Goal: Transaction & Acquisition: Purchase product/service

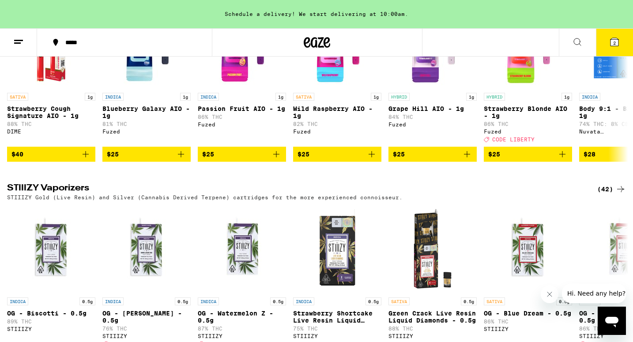
scroll to position [1870, 0]
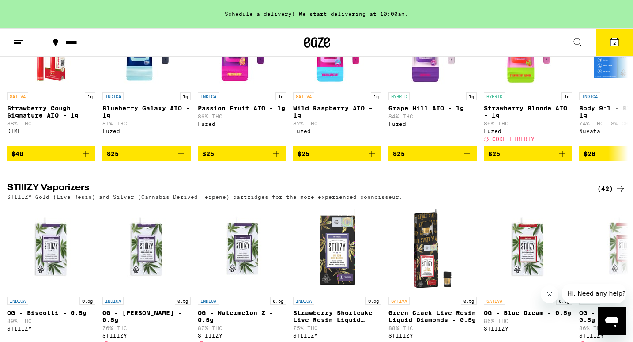
click at [617, 45] on icon at bounding box center [615, 42] width 8 height 8
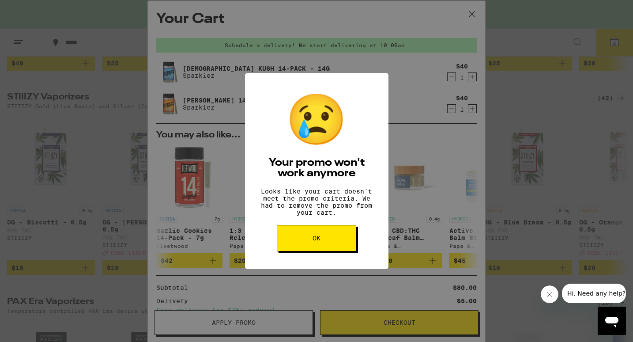
click at [343, 245] on button "OK" at bounding box center [316, 238] width 79 height 26
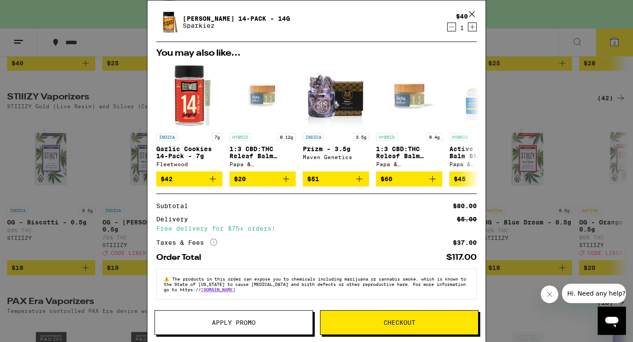
scroll to position [87, 0]
click at [248, 325] on span "Apply Promo" at bounding box center [234, 322] width 44 height 6
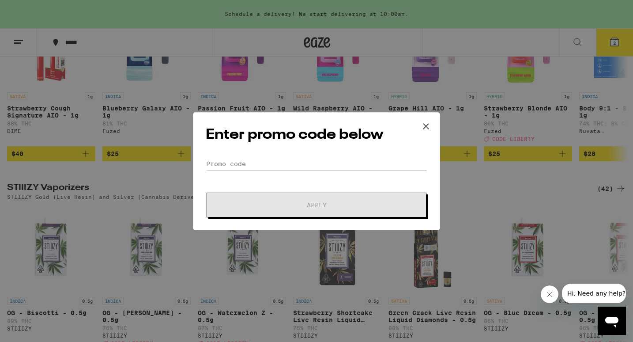
click at [246, 155] on div "Enter promo code below Promo Code Apply" at bounding box center [316, 171] width 247 height 118
click at [242, 162] on input "Promo Code" at bounding box center [317, 163] width 222 height 13
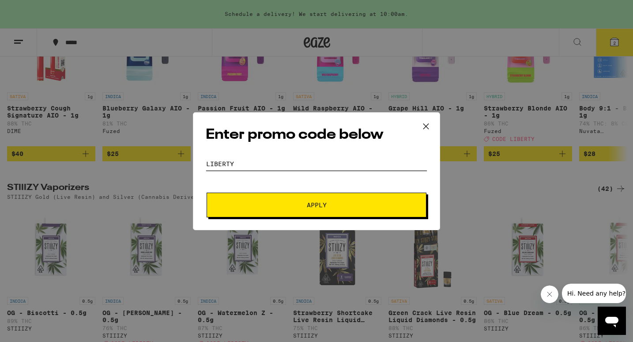
type input "liberty"
click at [231, 208] on button "Apply" at bounding box center [317, 205] width 220 height 25
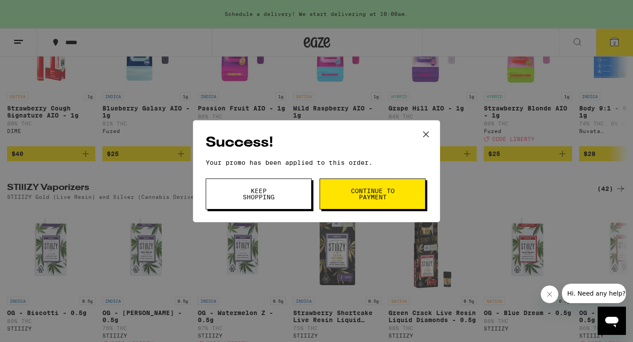
click at [274, 200] on span "Keep Shopping" at bounding box center [258, 194] width 45 height 12
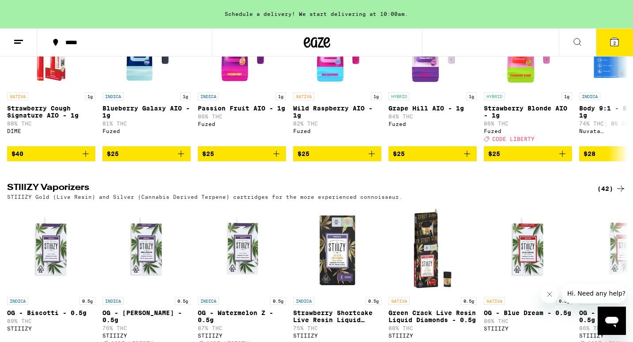
click at [614, 45] on span "2" at bounding box center [614, 42] width 3 height 5
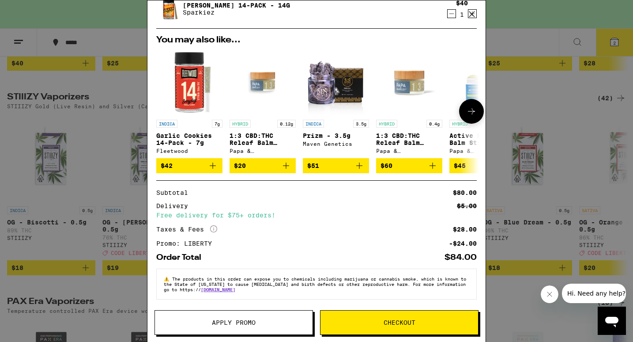
scroll to position [100, 0]
click at [109, 224] on div "Your Cart Schedule a delivery! We start delivering at 10:00am. [DEMOGRAPHIC_DAT…" at bounding box center [316, 171] width 633 height 342
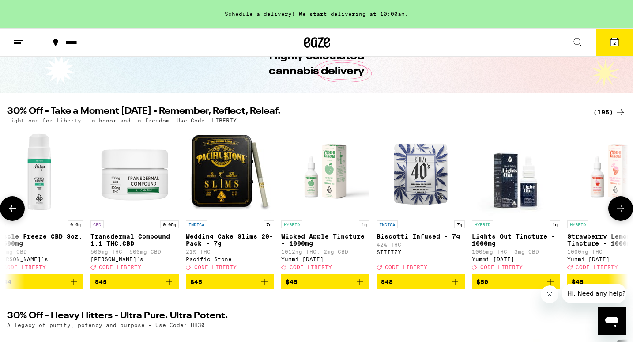
scroll to position [0, 16156]
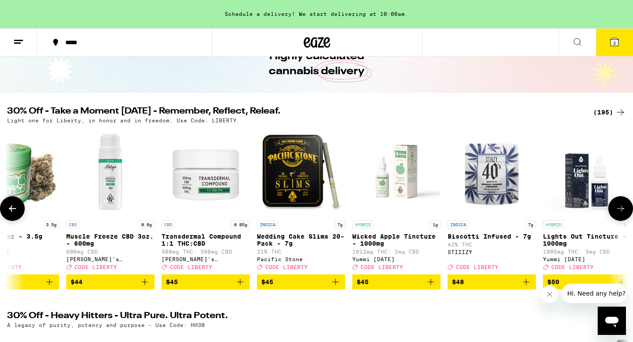
click at [19, 215] on button at bounding box center [12, 208] width 25 height 25
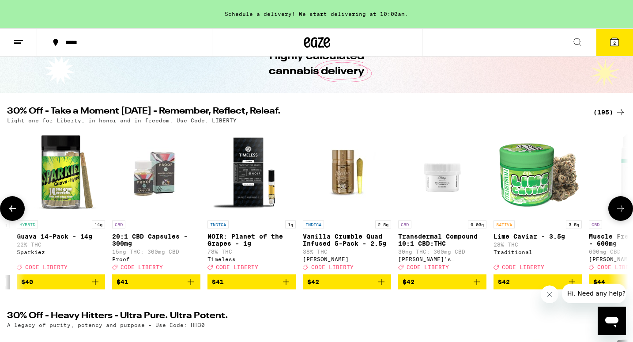
click at [19, 215] on button at bounding box center [12, 208] width 25 height 25
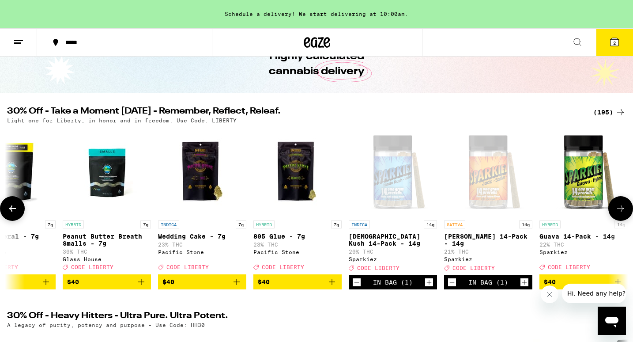
click at [19, 215] on button at bounding box center [12, 208] width 25 height 25
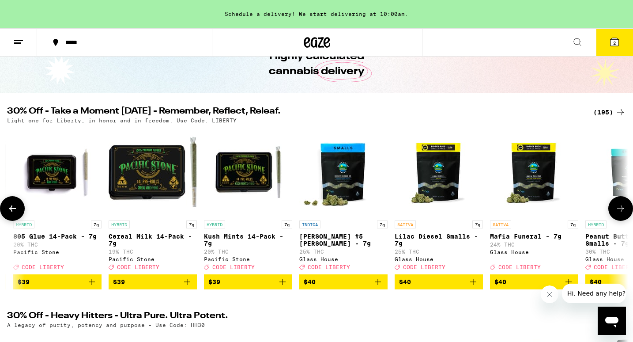
click at [19, 215] on button at bounding box center [12, 208] width 25 height 25
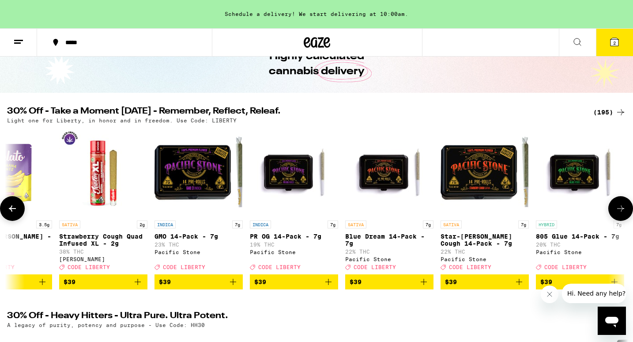
click at [19, 215] on button at bounding box center [12, 208] width 25 height 25
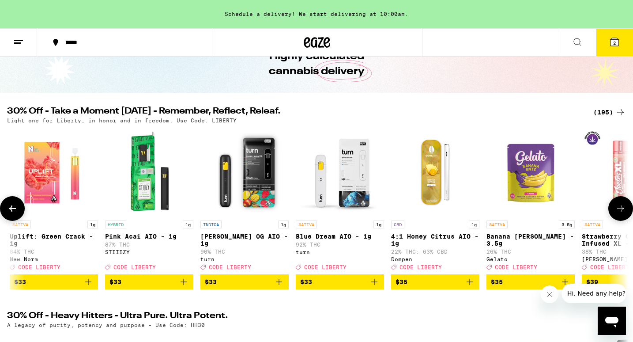
click at [19, 215] on button at bounding box center [12, 208] width 25 height 25
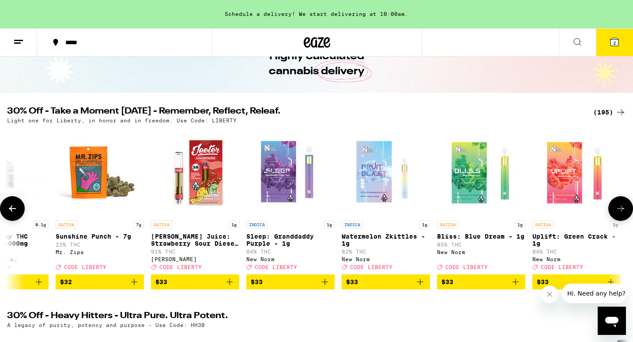
click at [19, 215] on button at bounding box center [12, 208] width 25 height 25
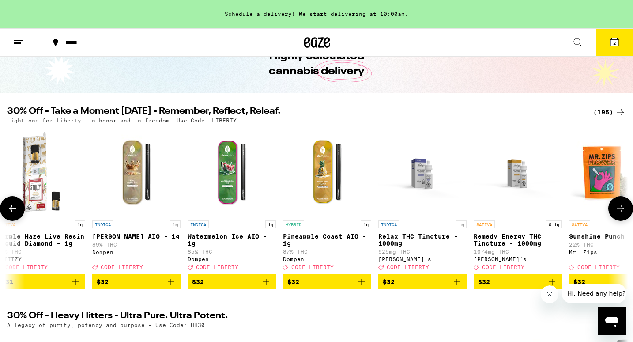
click at [19, 215] on button at bounding box center [12, 208] width 25 height 25
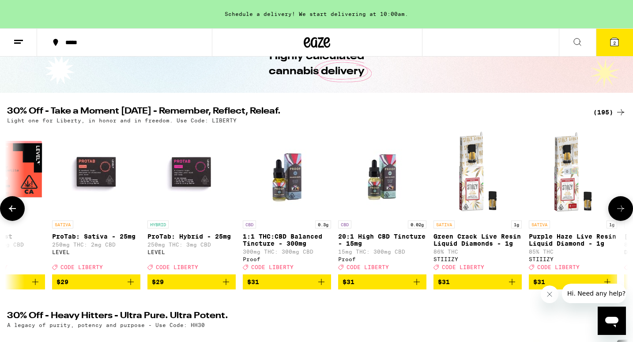
click at [19, 215] on button at bounding box center [12, 208] width 25 height 25
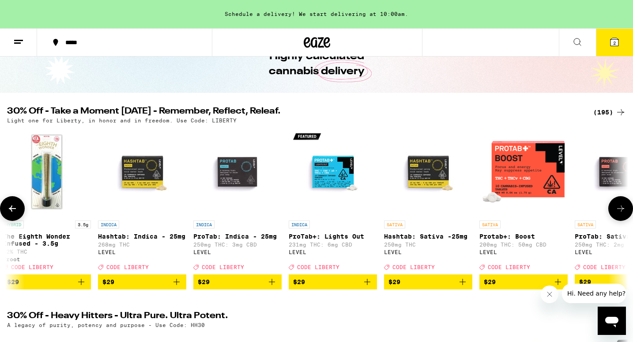
click at [19, 215] on button at bounding box center [12, 208] width 25 height 25
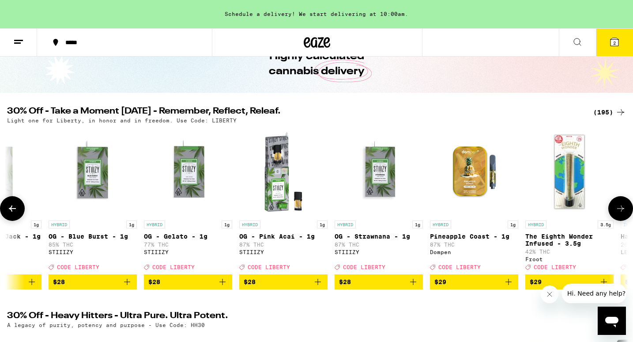
click at [19, 215] on button at bounding box center [12, 208] width 25 height 25
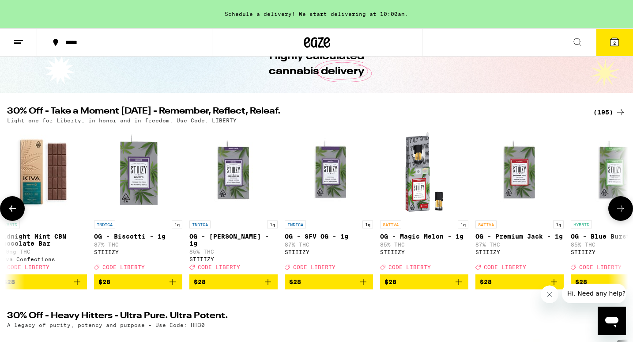
click at [19, 215] on button at bounding box center [12, 208] width 25 height 25
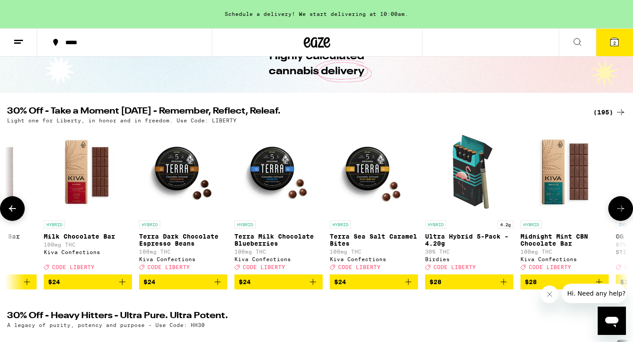
click at [19, 215] on button at bounding box center [12, 208] width 25 height 25
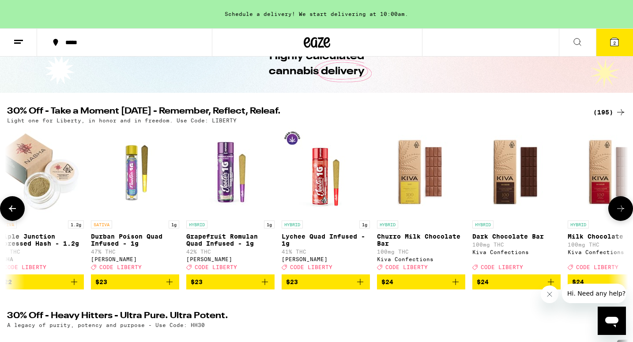
click at [19, 215] on button at bounding box center [12, 208] width 25 height 25
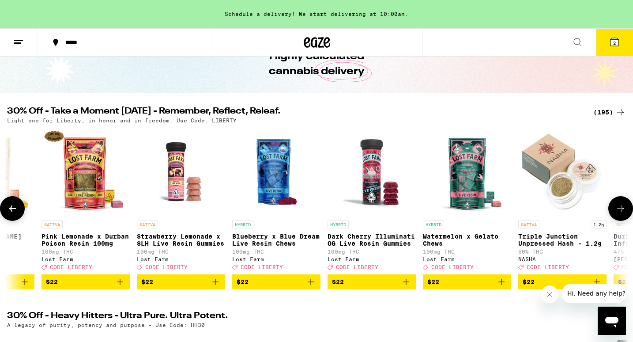
click at [19, 215] on button at bounding box center [12, 208] width 25 height 25
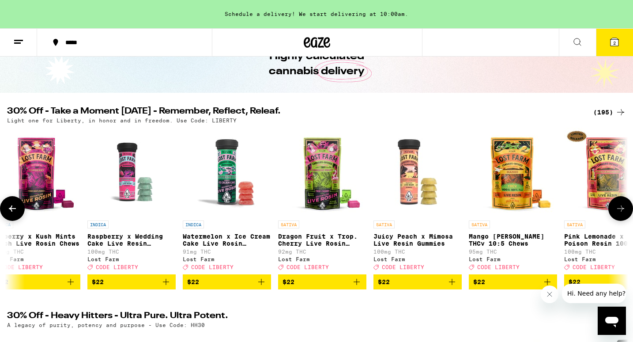
click at [19, 215] on button at bounding box center [12, 208] width 25 height 25
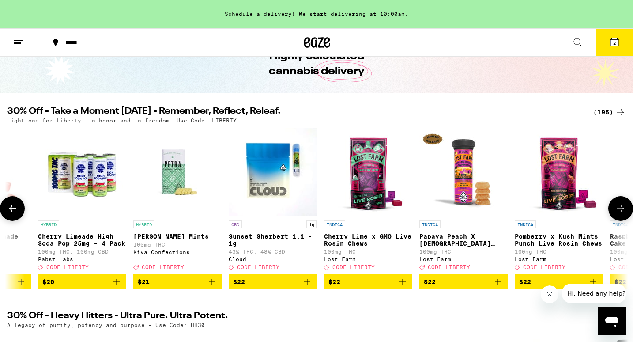
click at [19, 215] on button at bounding box center [12, 208] width 25 height 25
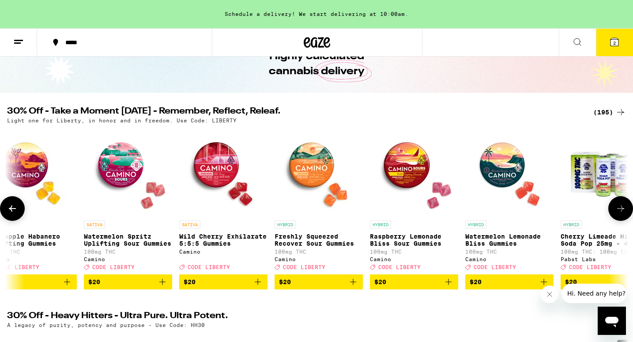
click at [19, 215] on button at bounding box center [12, 208] width 25 height 25
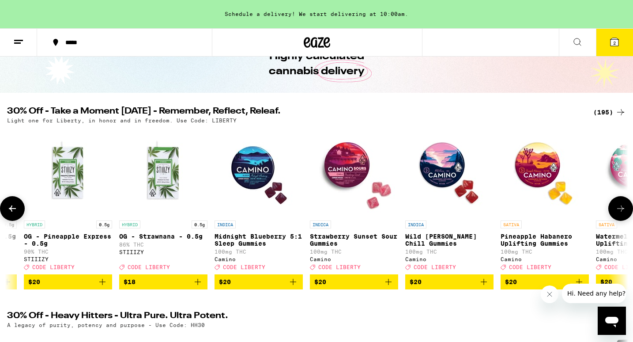
click at [19, 215] on button at bounding box center [12, 208] width 25 height 25
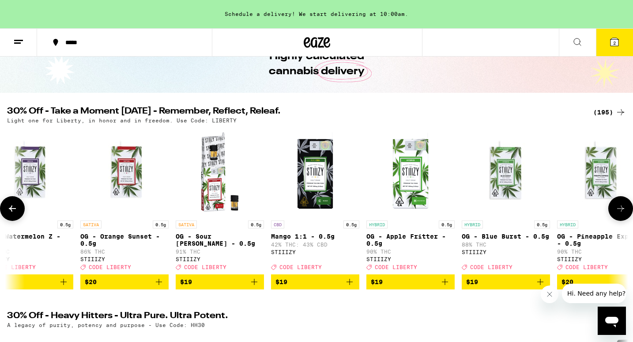
click at [19, 215] on button at bounding box center [12, 208] width 25 height 25
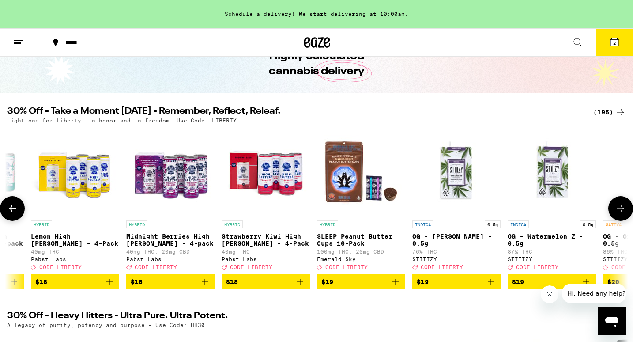
click at [19, 215] on button at bounding box center [12, 208] width 25 height 25
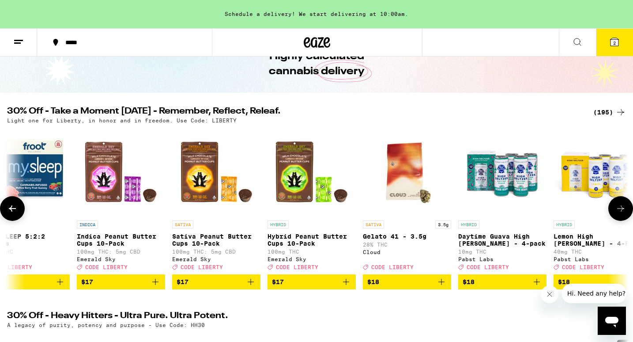
click at [19, 215] on button at bounding box center [12, 208] width 25 height 25
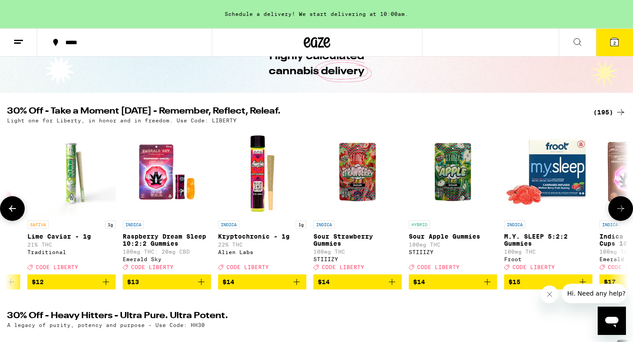
click at [19, 215] on button at bounding box center [12, 208] width 25 height 25
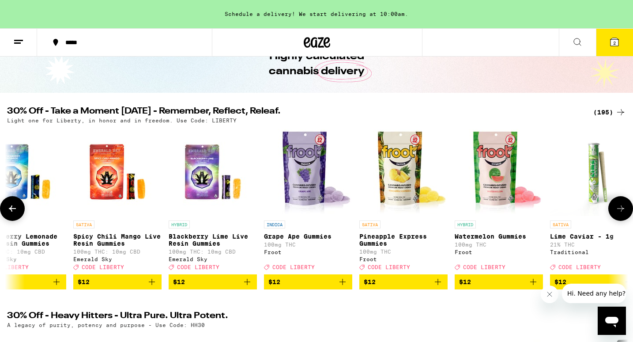
click at [19, 215] on button at bounding box center [12, 208] width 25 height 25
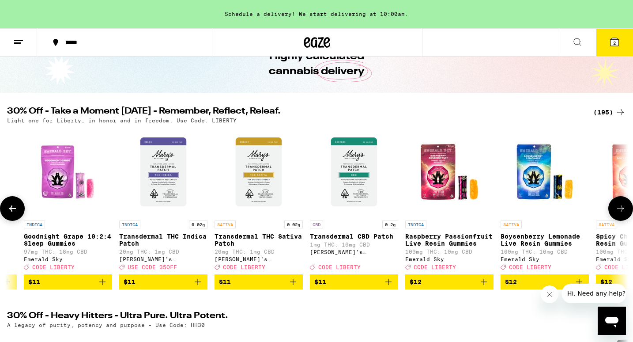
click at [19, 215] on button at bounding box center [12, 208] width 25 height 25
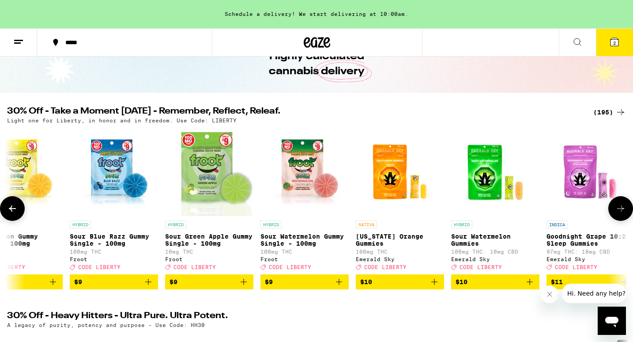
click at [19, 215] on button at bounding box center [12, 208] width 25 height 25
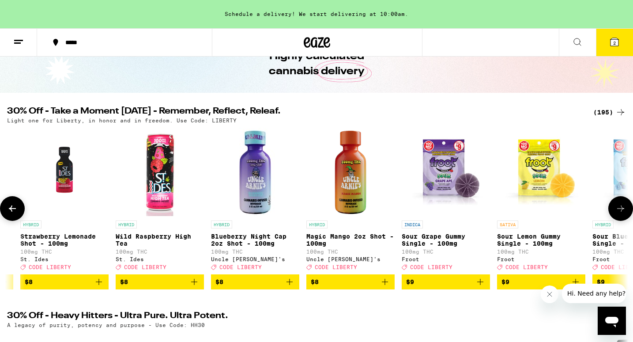
click at [19, 215] on button at bounding box center [12, 208] width 25 height 25
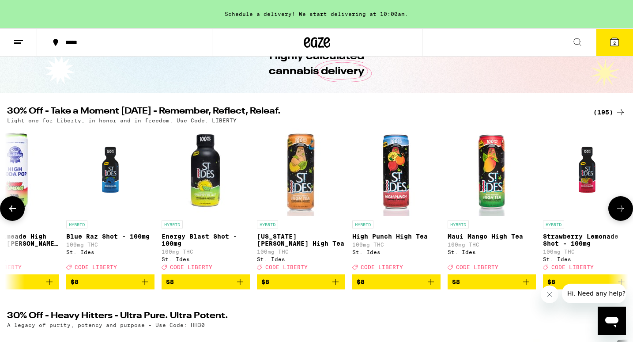
click at [19, 215] on button at bounding box center [12, 208] width 25 height 25
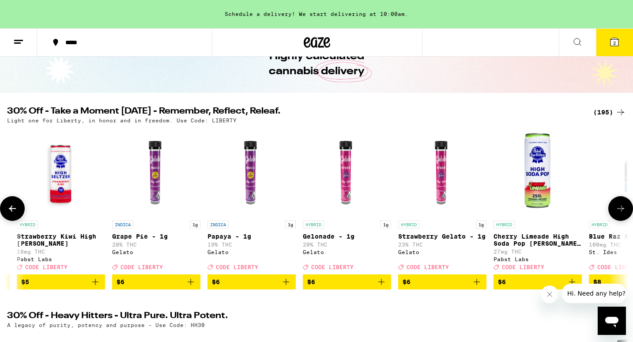
click at [19, 215] on button at bounding box center [12, 208] width 25 height 25
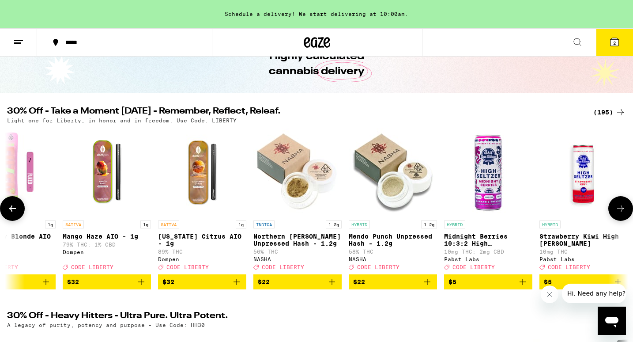
click at [19, 215] on button at bounding box center [12, 208] width 25 height 25
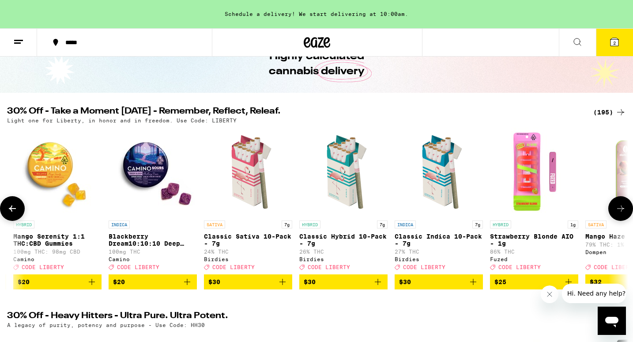
click at [19, 215] on button at bounding box center [12, 208] width 25 height 25
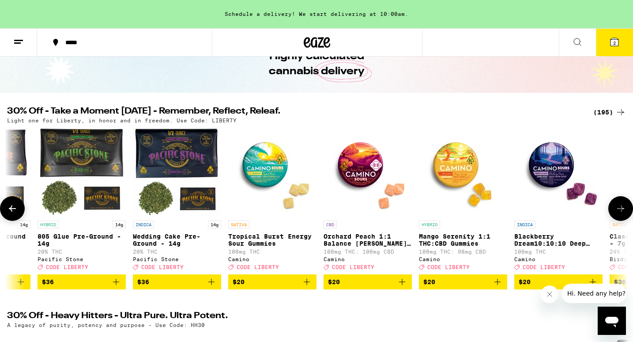
scroll to position [0, 0]
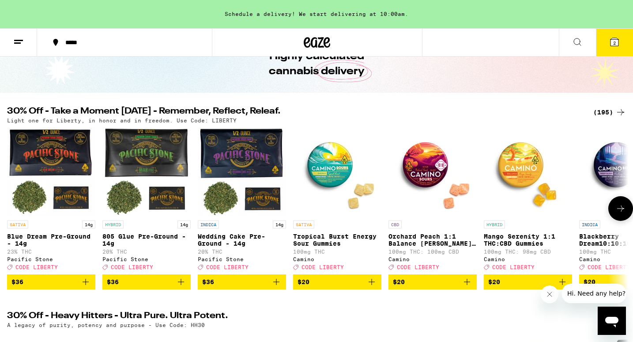
click at [19, 215] on div at bounding box center [12, 208] width 25 height 25
click at [614, 221] on button at bounding box center [621, 208] width 25 height 25
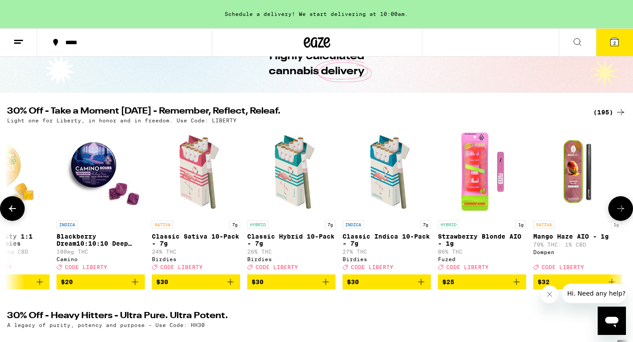
click at [614, 221] on button at bounding box center [621, 208] width 25 height 25
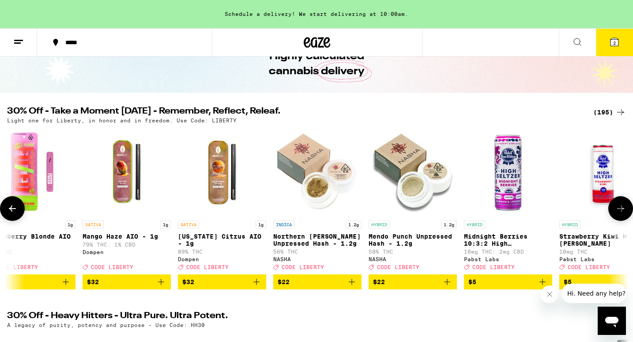
scroll to position [0, 1046]
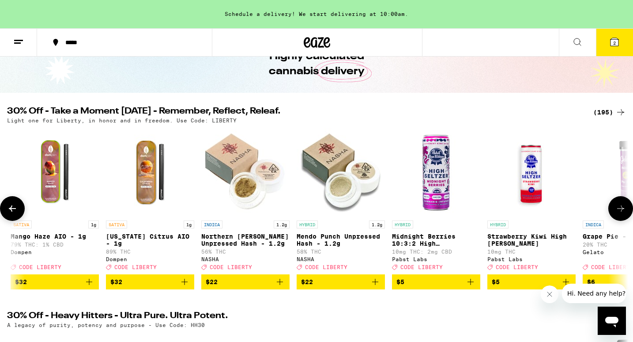
click at [614, 221] on button at bounding box center [621, 208] width 25 height 25
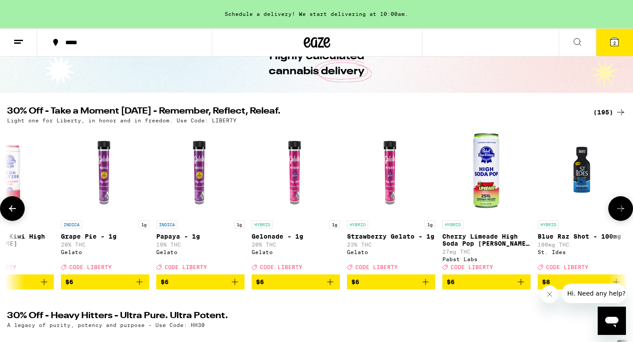
scroll to position [0, 1569]
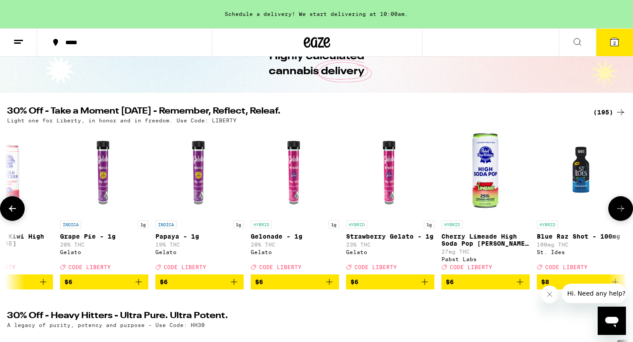
click at [614, 221] on button at bounding box center [621, 208] width 25 height 25
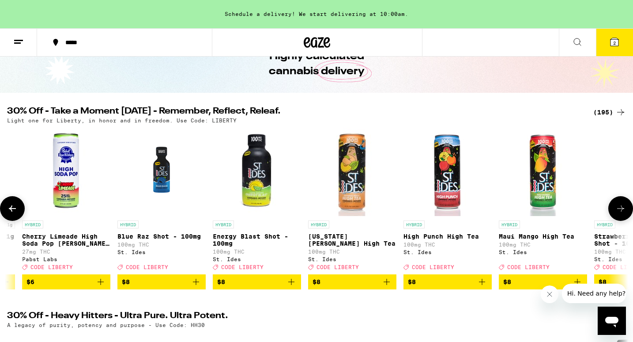
scroll to position [0, 2091]
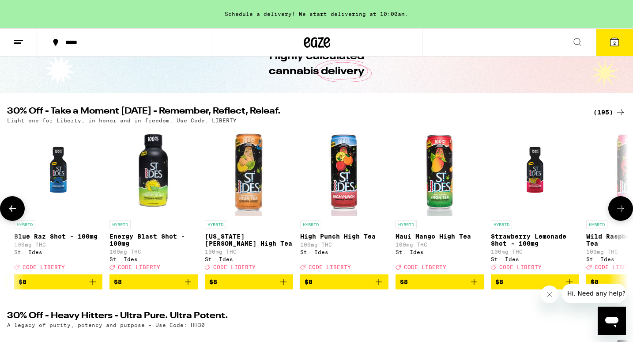
click at [614, 221] on button at bounding box center [621, 208] width 25 height 25
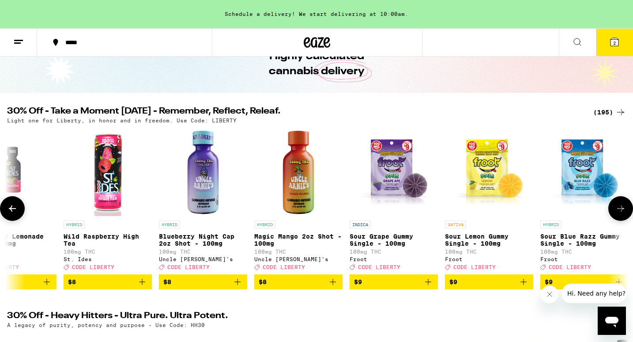
click at [614, 221] on button at bounding box center [621, 208] width 25 height 25
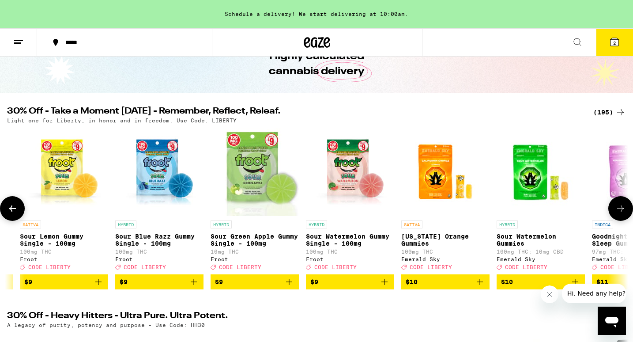
scroll to position [0, 3039]
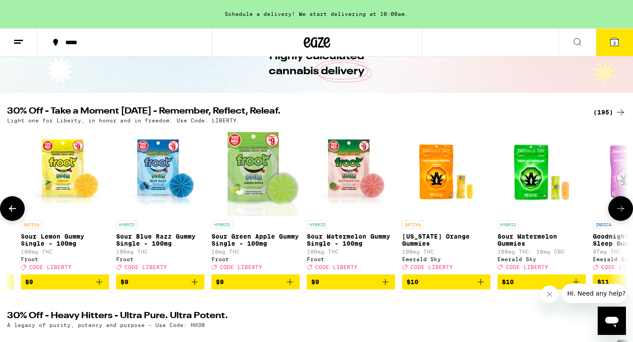
click at [102, 287] on icon "Add to bag" at bounding box center [99, 281] width 11 height 11
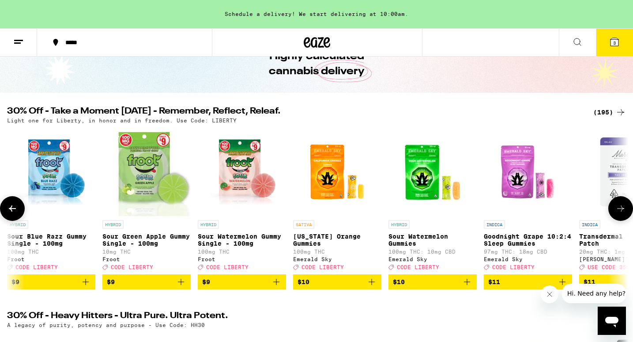
scroll to position [0, 3148]
click at [374, 287] on icon "Add to bag" at bounding box center [371, 281] width 11 height 11
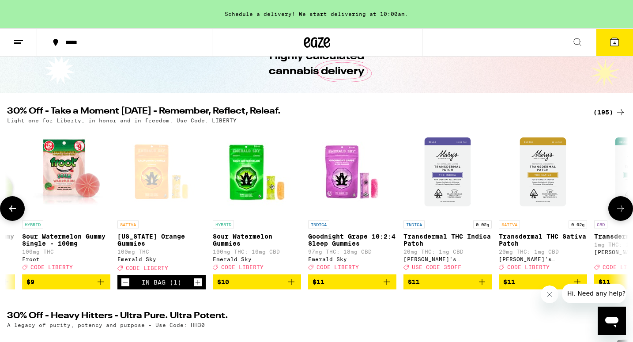
scroll to position [0, 3324]
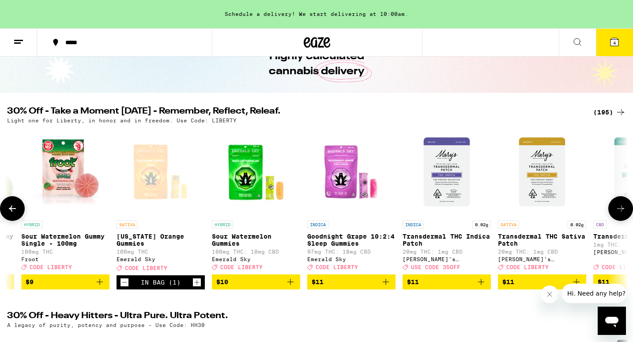
click at [387, 286] on icon "Add to bag" at bounding box center [386, 281] width 11 height 11
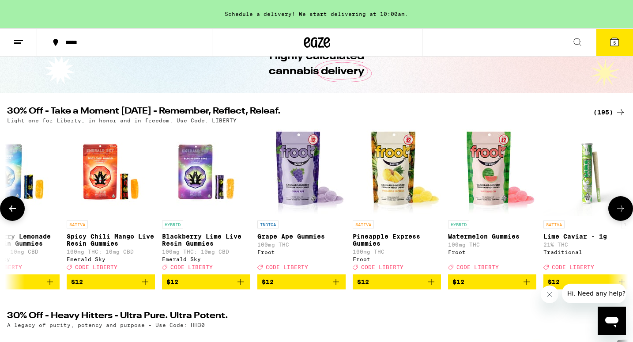
scroll to position [0, 4141]
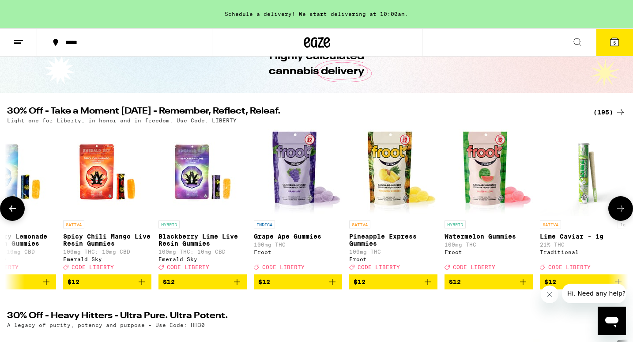
click at [331, 287] on icon "Add to bag" at bounding box center [332, 281] width 11 height 11
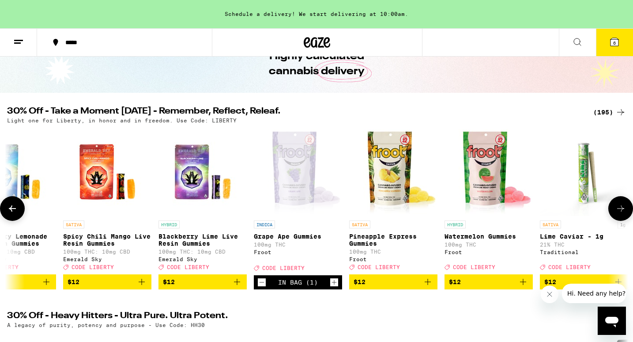
click at [427, 287] on icon "Add to bag" at bounding box center [428, 281] width 11 height 11
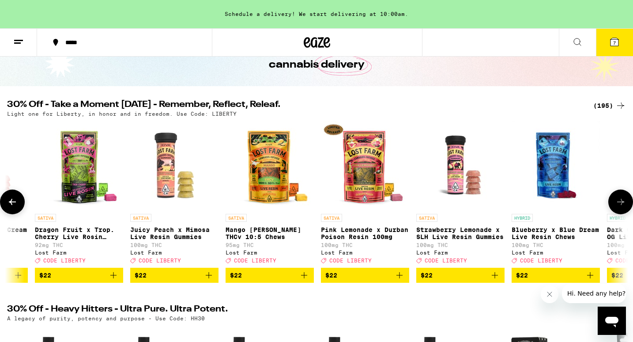
scroll to position [0, 8558]
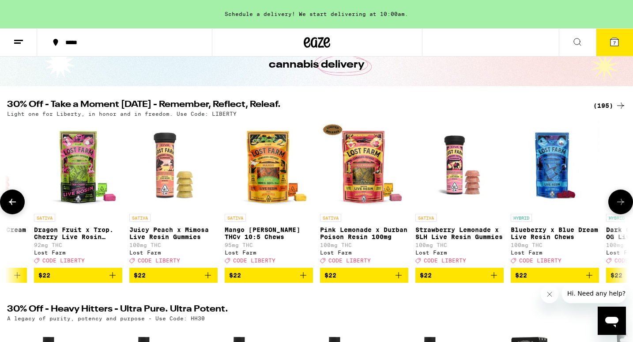
click at [622, 202] on icon at bounding box center [621, 202] width 11 height 11
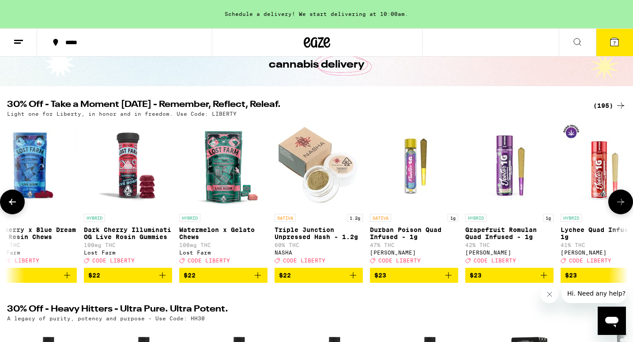
scroll to position [0, 9080]
click at [622, 202] on icon at bounding box center [621, 202] width 11 height 11
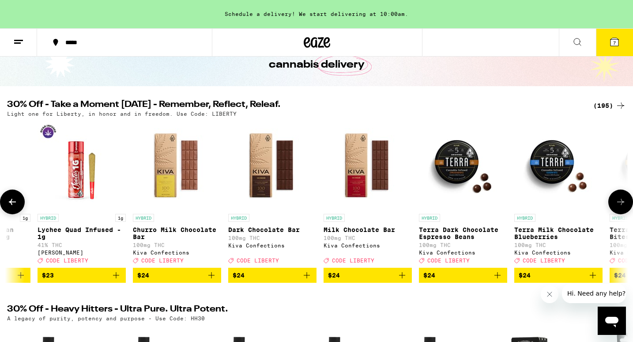
click at [622, 202] on icon at bounding box center [621, 202] width 11 height 11
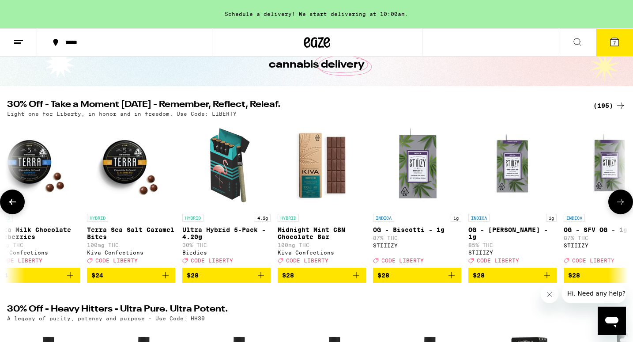
click at [622, 202] on icon at bounding box center [621, 202] width 11 height 11
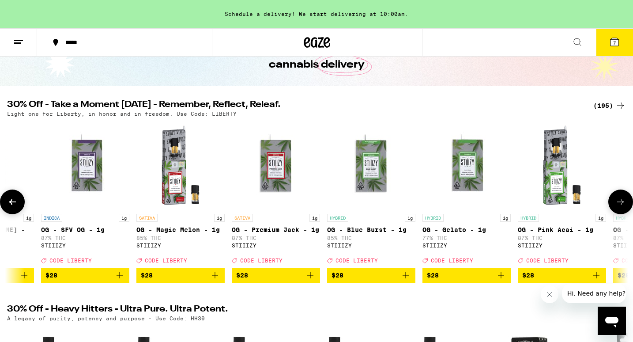
click at [622, 202] on icon at bounding box center [621, 202] width 11 height 11
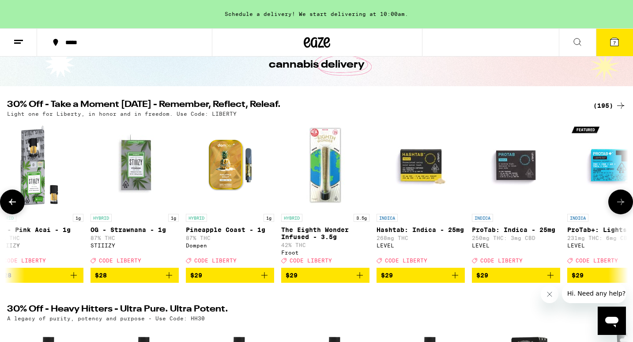
click at [622, 202] on icon at bounding box center [621, 202] width 11 height 11
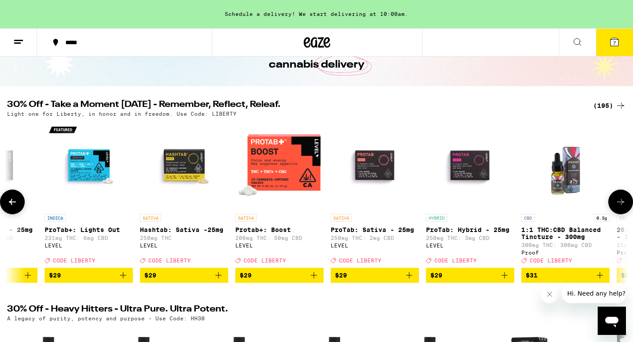
click at [622, 202] on icon at bounding box center [621, 202] width 11 height 11
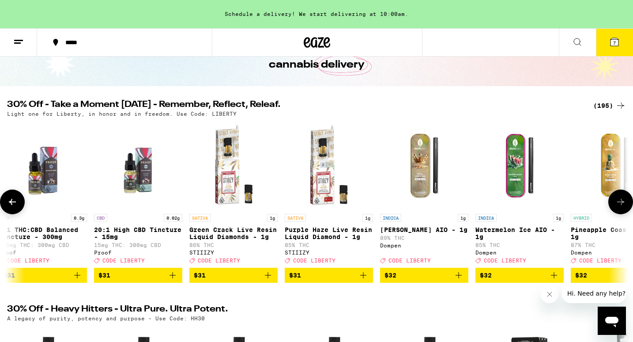
click at [622, 202] on icon at bounding box center [621, 202] width 11 height 11
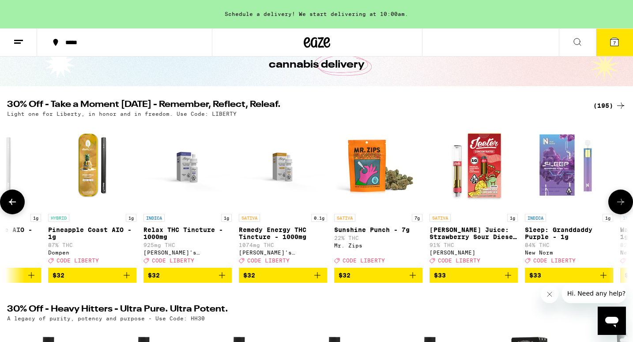
click at [622, 202] on icon at bounding box center [621, 202] width 11 height 11
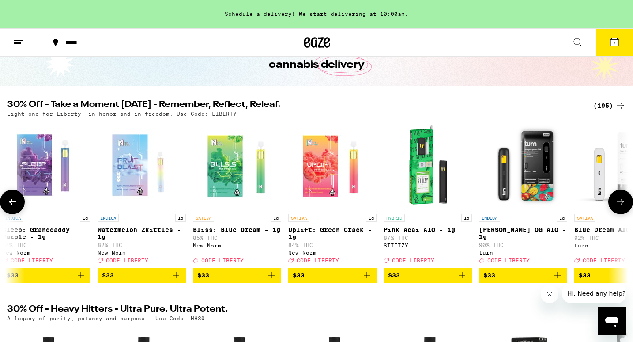
click at [622, 202] on icon at bounding box center [621, 202] width 11 height 11
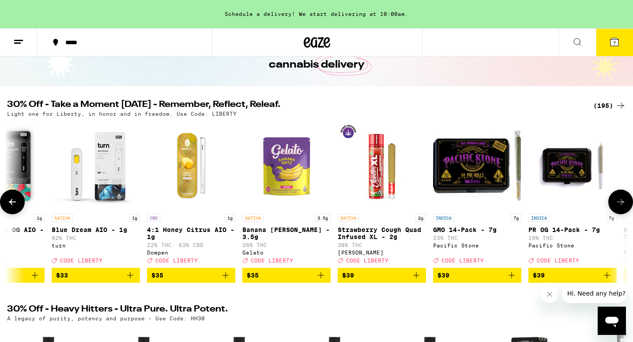
click at [622, 202] on icon at bounding box center [621, 202] width 11 height 11
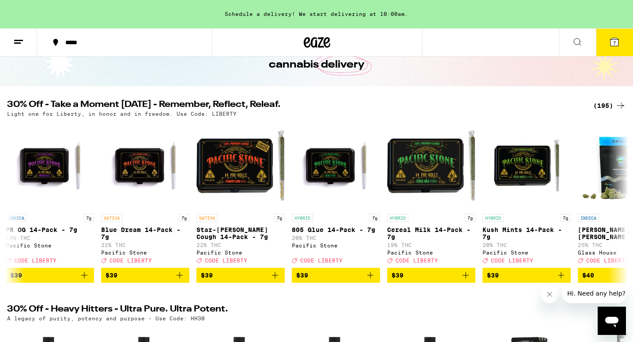
click at [616, 42] on span "7" at bounding box center [614, 42] width 3 height 5
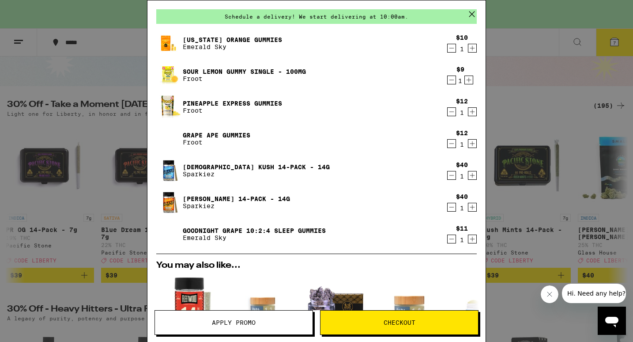
scroll to position [23, 0]
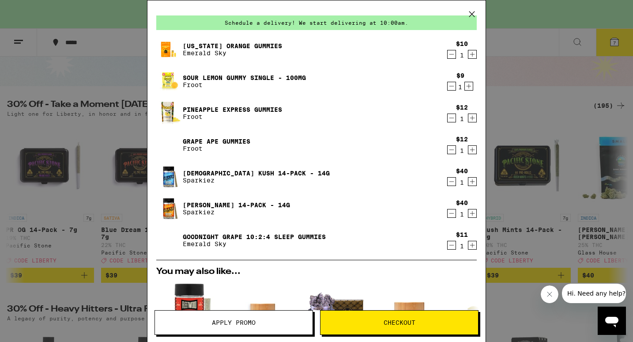
click at [450, 58] on icon "Decrement" at bounding box center [452, 54] width 8 height 11
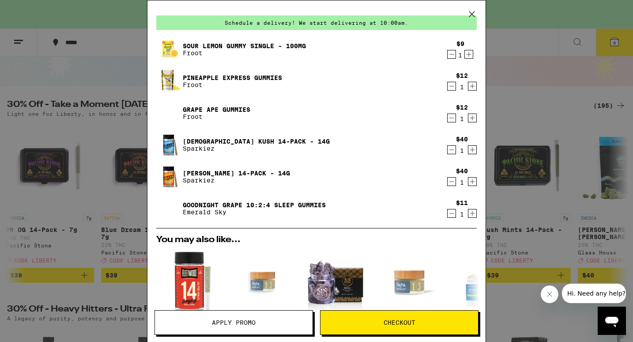
click at [451, 215] on icon "Decrement" at bounding box center [452, 213] width 8 height 11
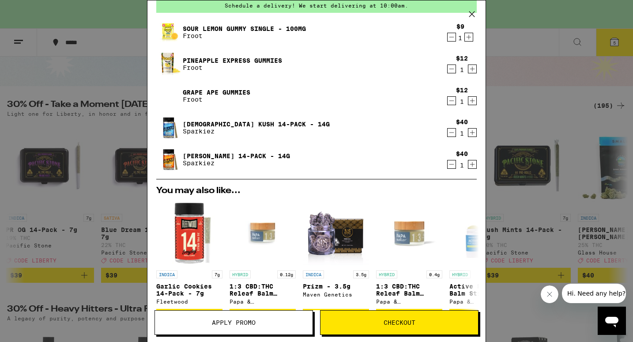
scroll to position [39, 0]
click at [127, 93] on div "Your Cart Schedule a delivery! We start delivering at 10:00am. Sour Lemon Gummy…" at bounding box center [316, 171] width 633 height 342
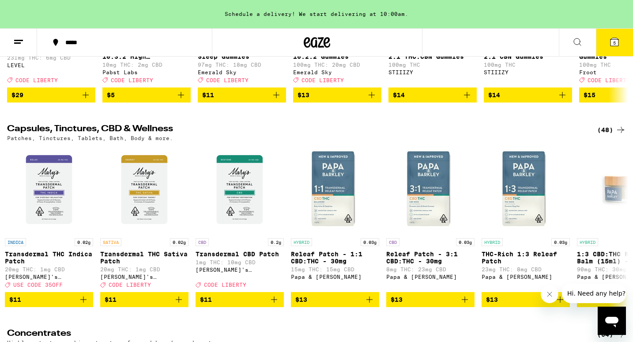
scroll to position [3746, 0]
